Goal: Task Accomplishment & Management: Complete application form

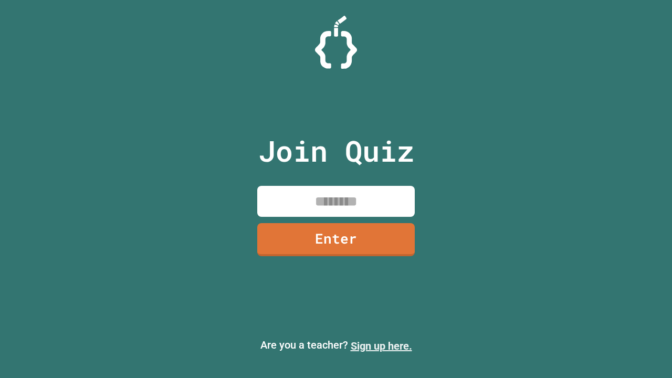
click at [381, 346] on link "Sign up here." at bounding box center [381, 346] width 61 height 13
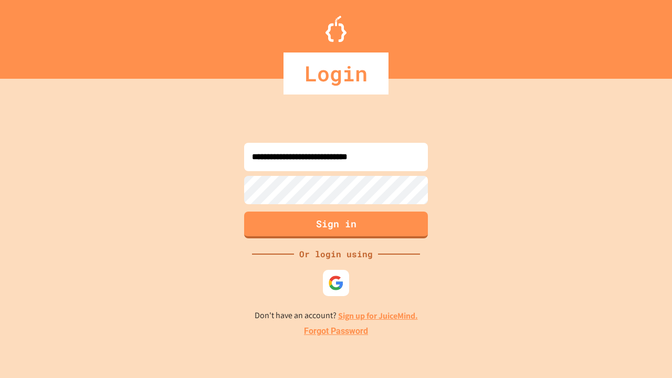
type input "**********"
